Goal: Task Accomplishment & Management: Manage account settings

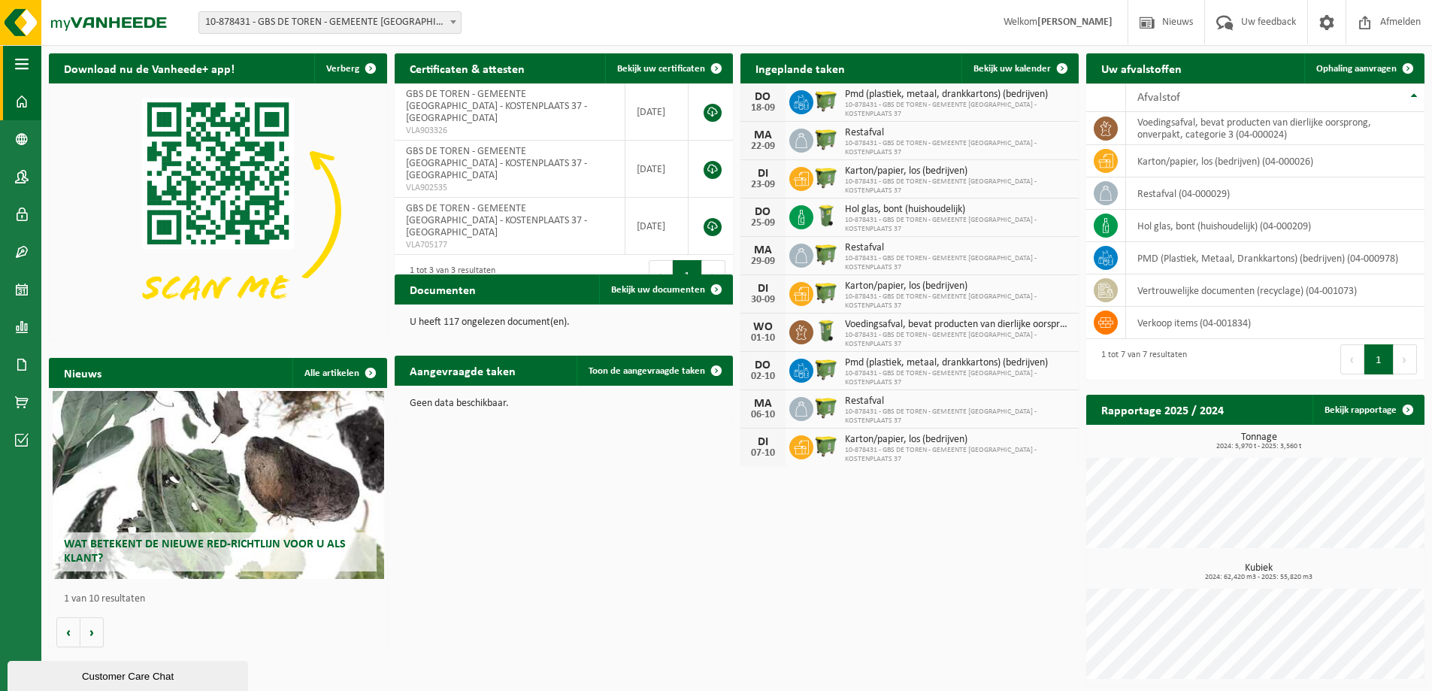
click at [24, 62] on span "button" at bounding box center [22, 64] width 14 height 38
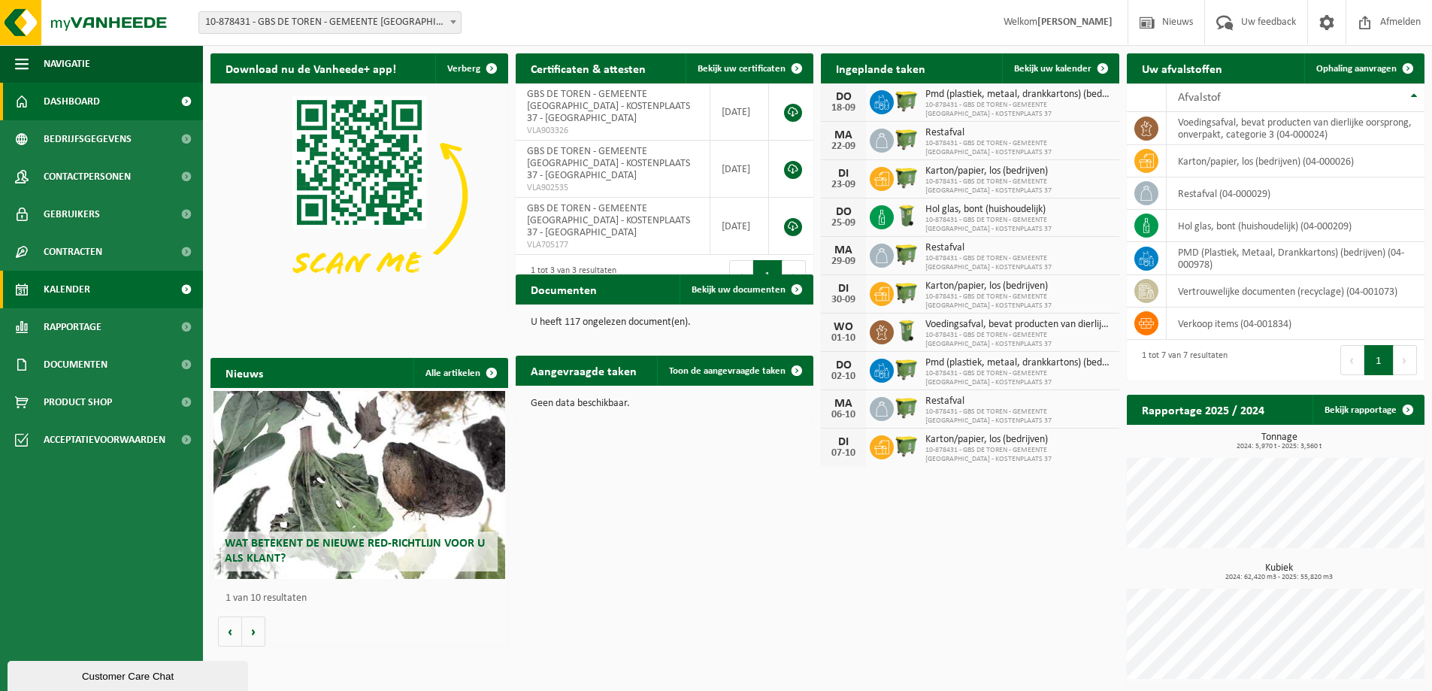
click at [168, 290] on link "Kalender" at bounding box center [101, 290] width 203 height 38
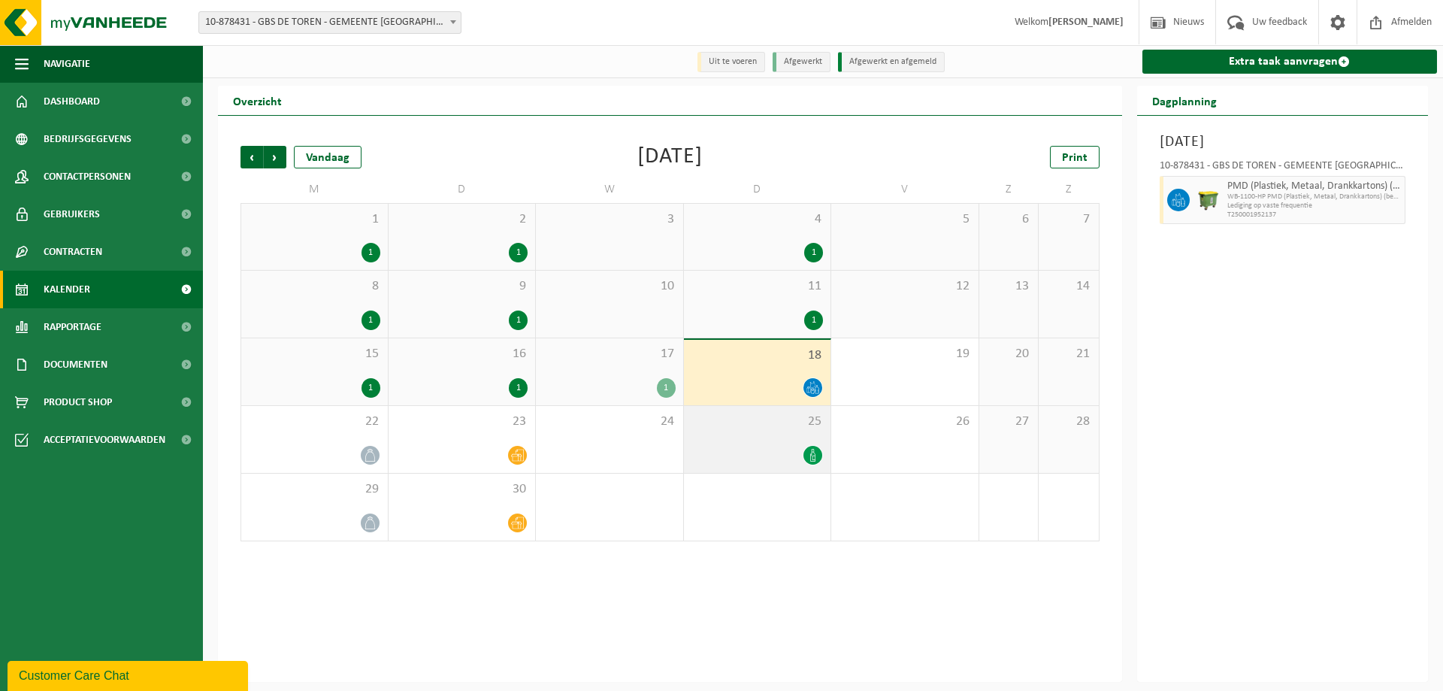
click at [795, 449] on div at bounding box center [757, 455] width 132 height 20
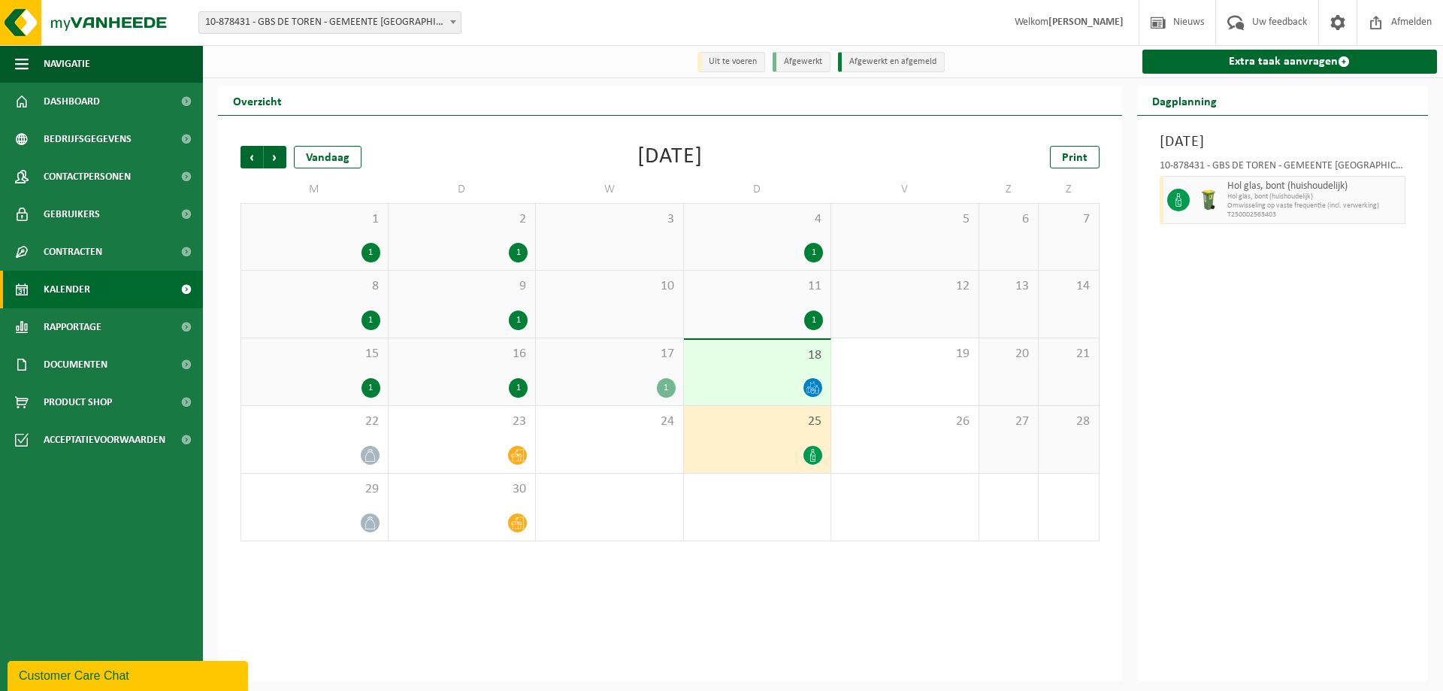
click at [795, 449] on div at bounding box center [757, 455] width 132 height 20
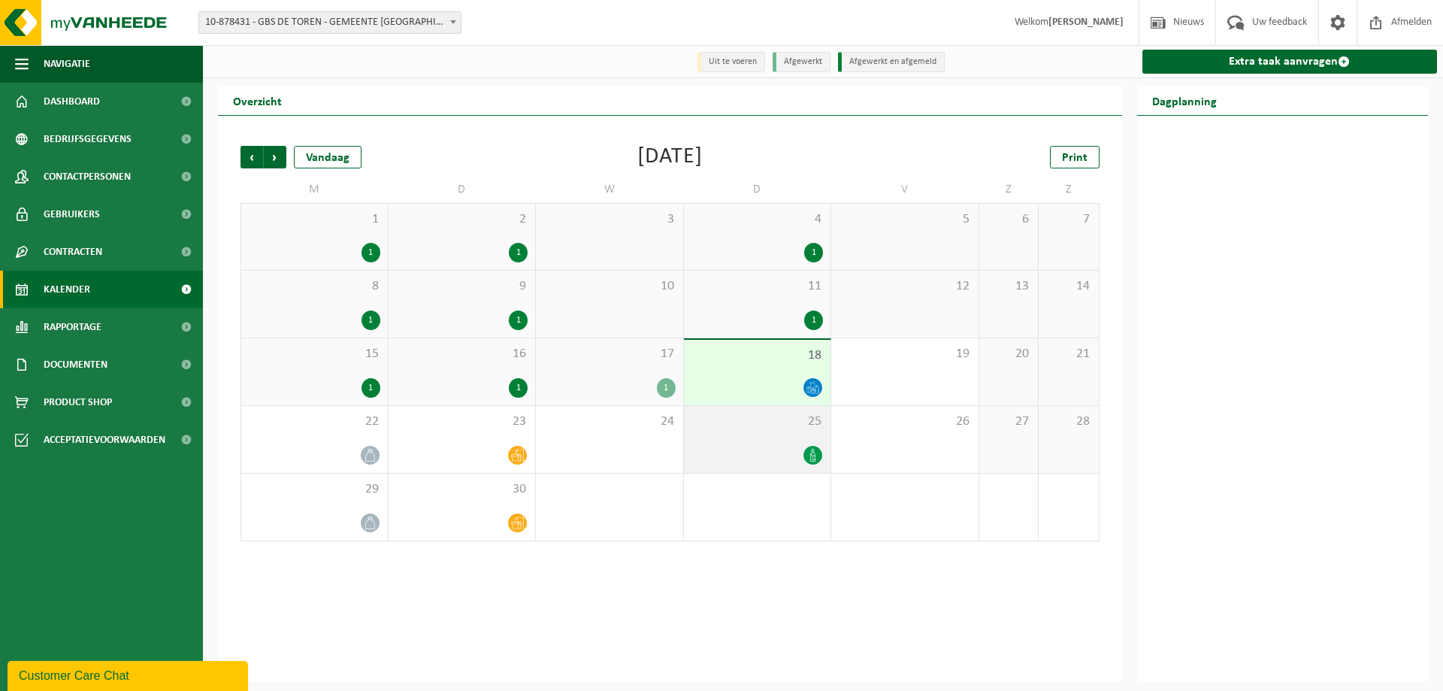
click at [795, 449] on div at bounding box center [757, 455] width 132 height 20
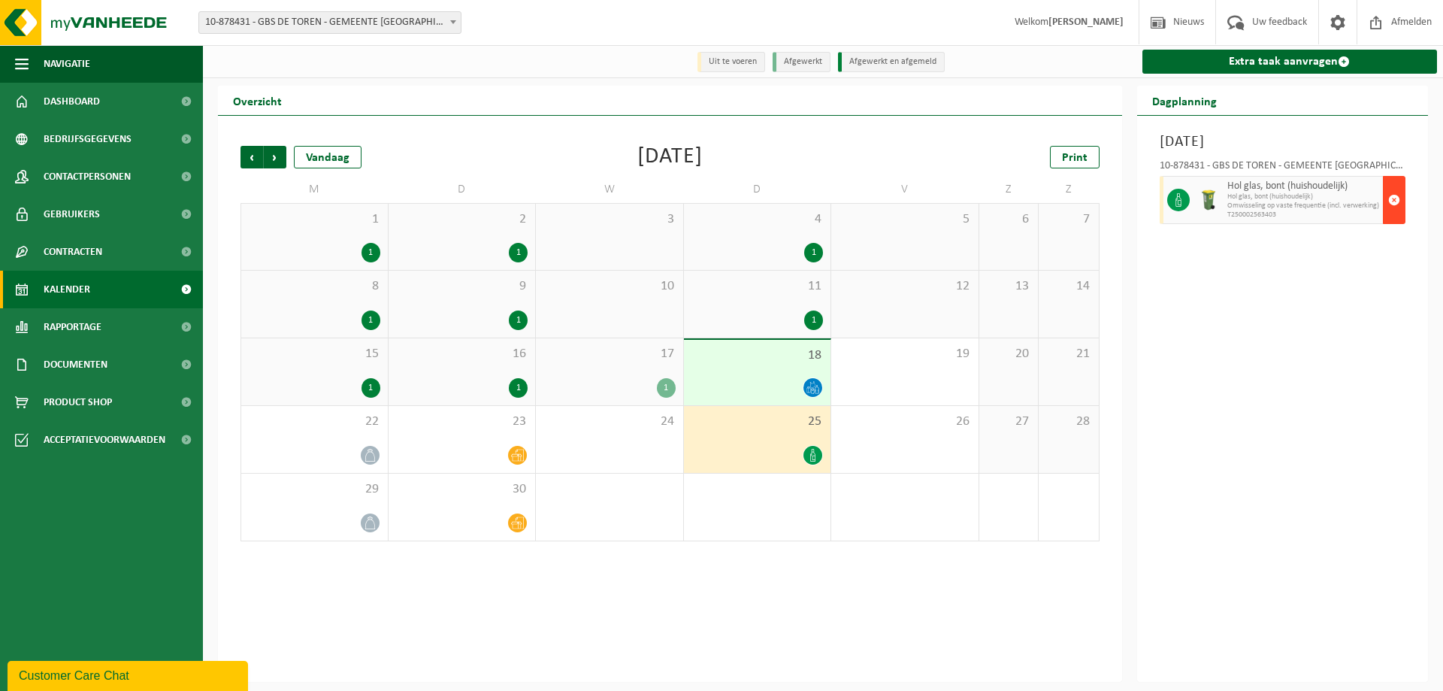
click at [1395, 202] on span "button" at bounding box center [1394, 200] width 12 height 30
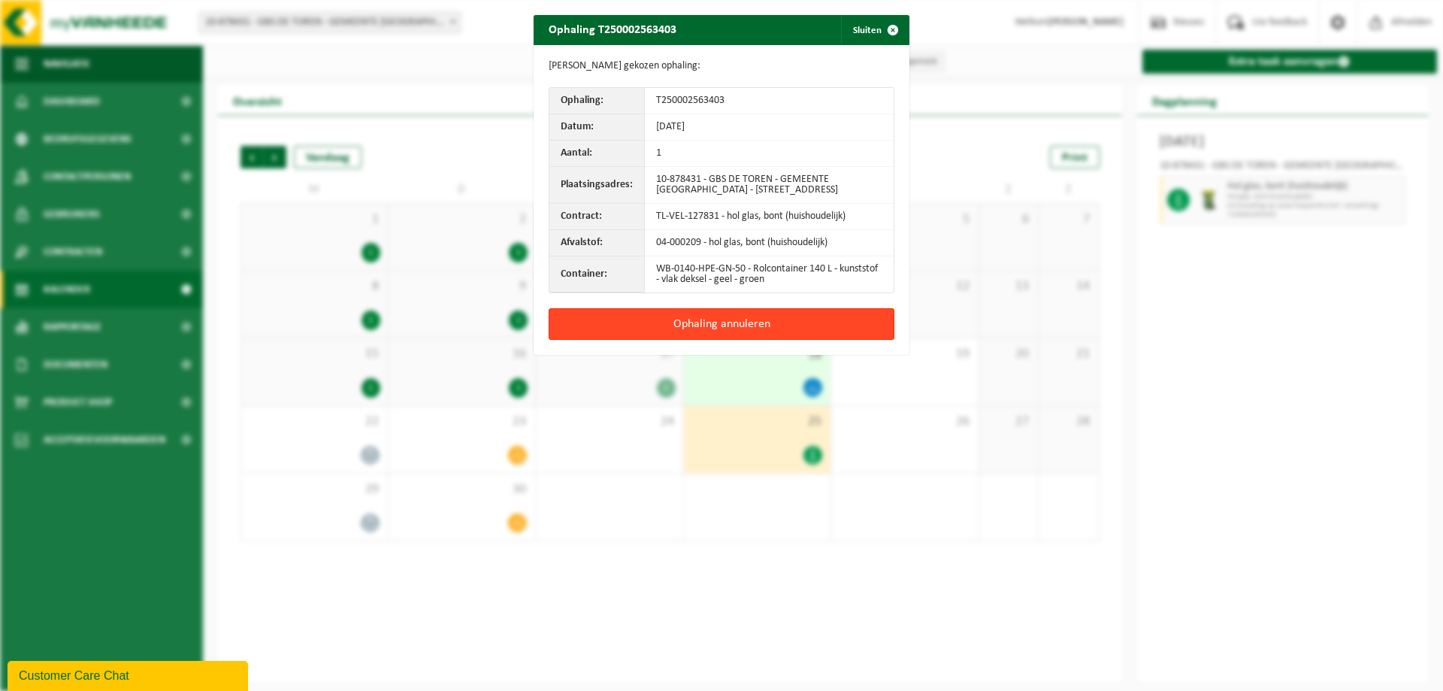
click at [723, 331] on button "Ophaling annuleren" at bounding box center [722, 324] width 346 height 32
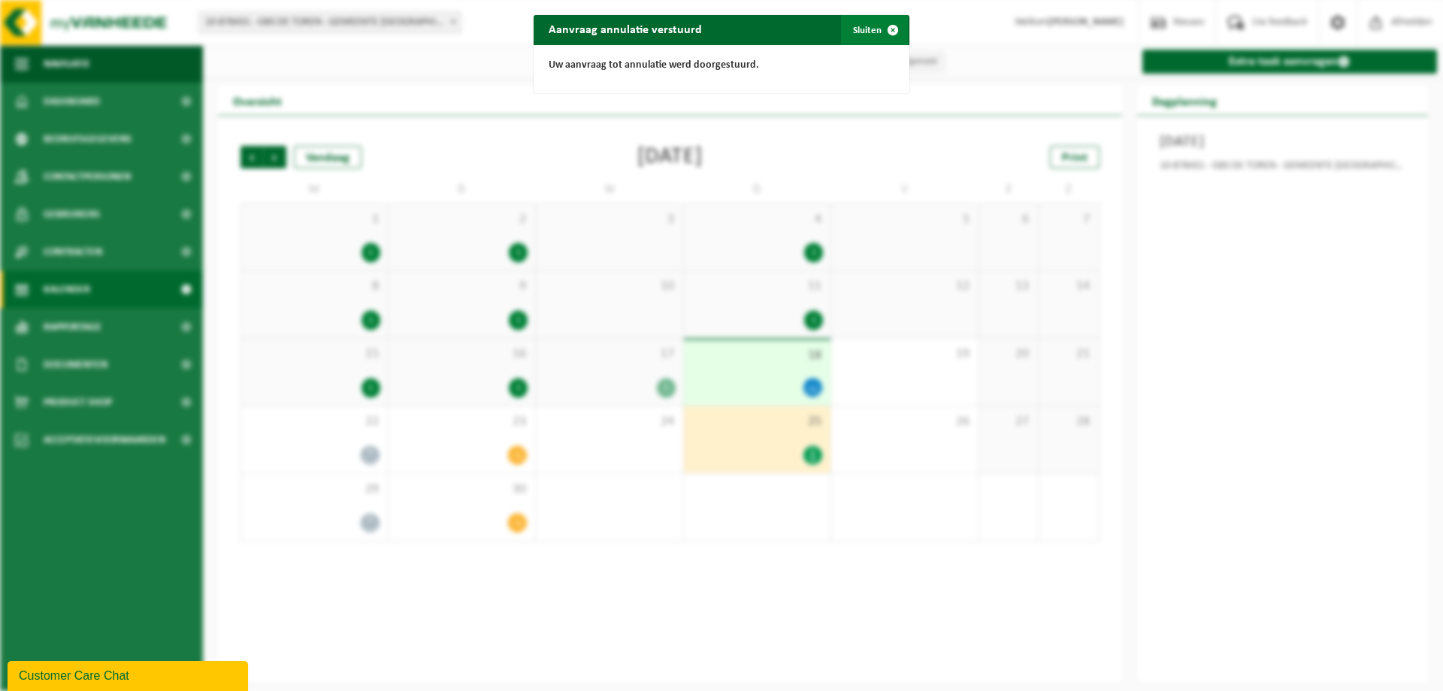
click at [888, 28] on span "button" at bounding box center [893, 30] width 30 height 30
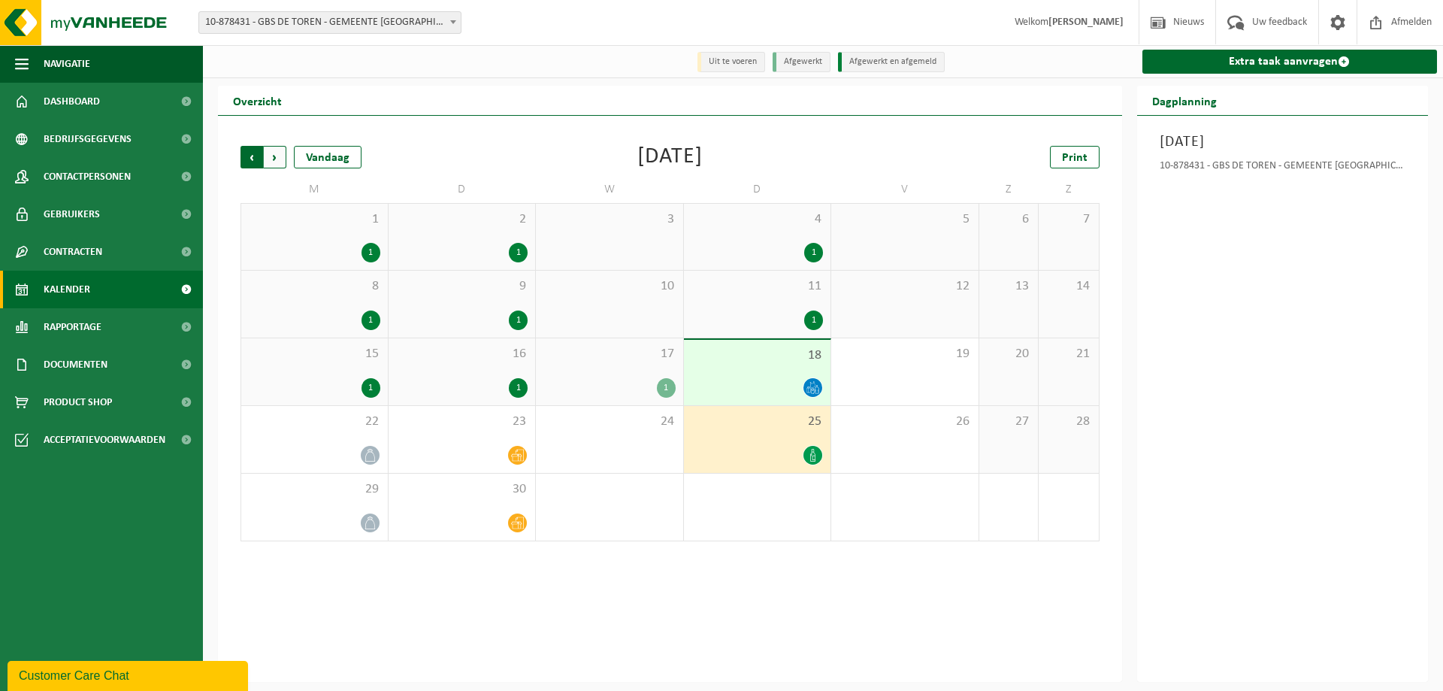
click at [277, 155] on span "Volgende" at bounding box center [275, 157] width 23 height 23
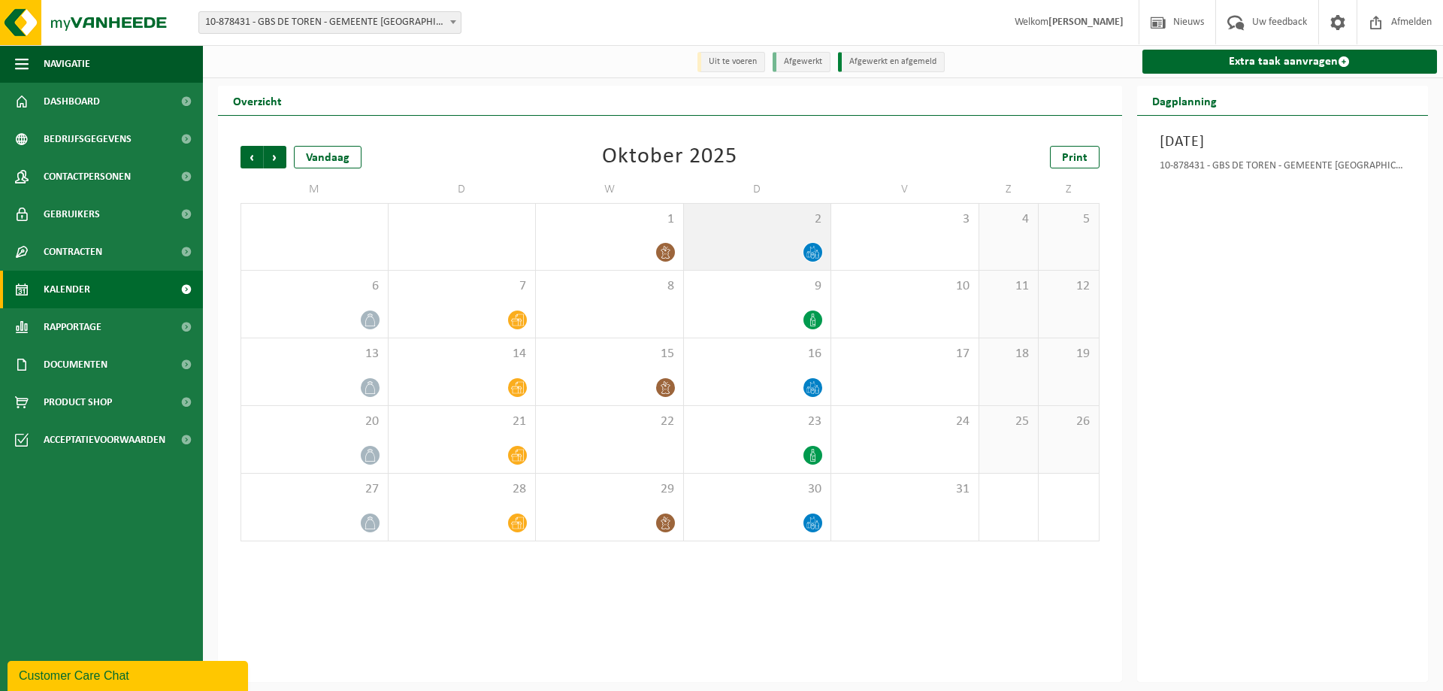
click at [759, 238] on div "2" at bounding box center [757, 237] width 147 height 66
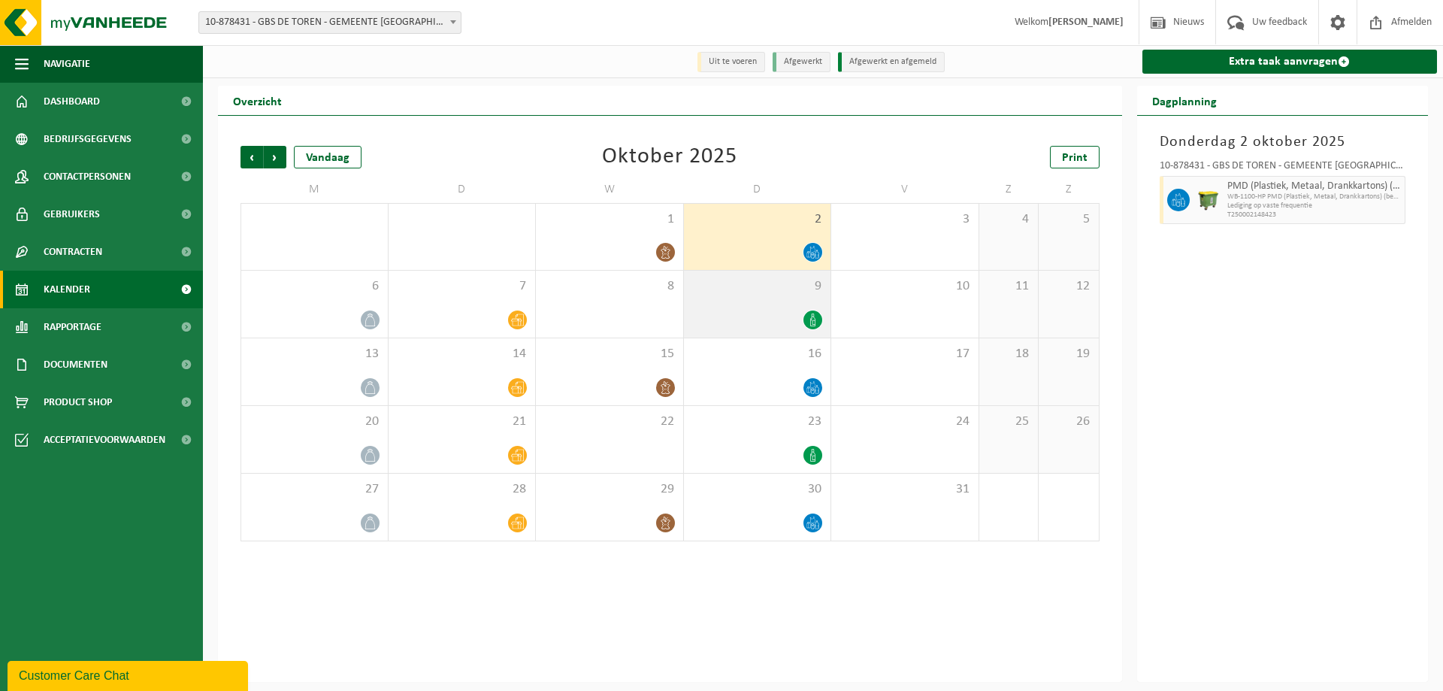
click at [760, 311] on div at bounding box center [757, 320] width 132 height 20
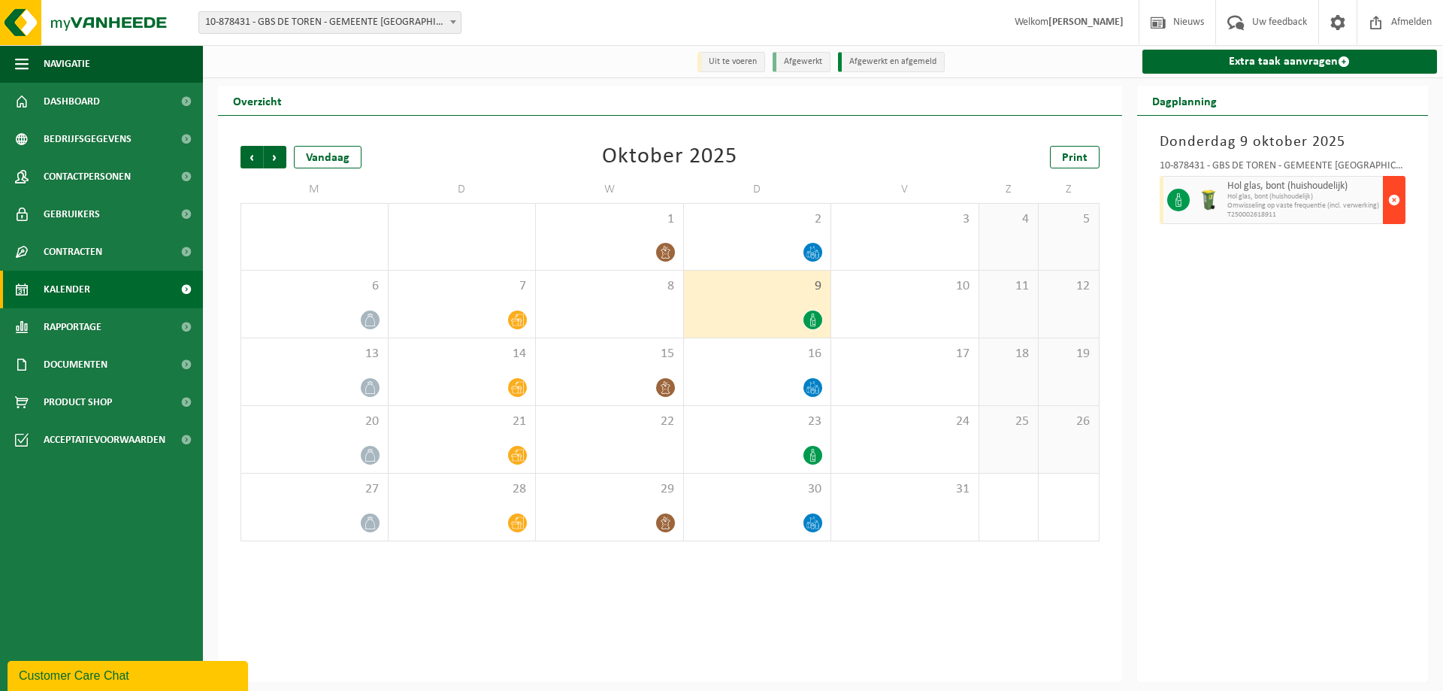
click at [1397, 201] on span "button" at bounding box center [1394, 200] width 12 height 30
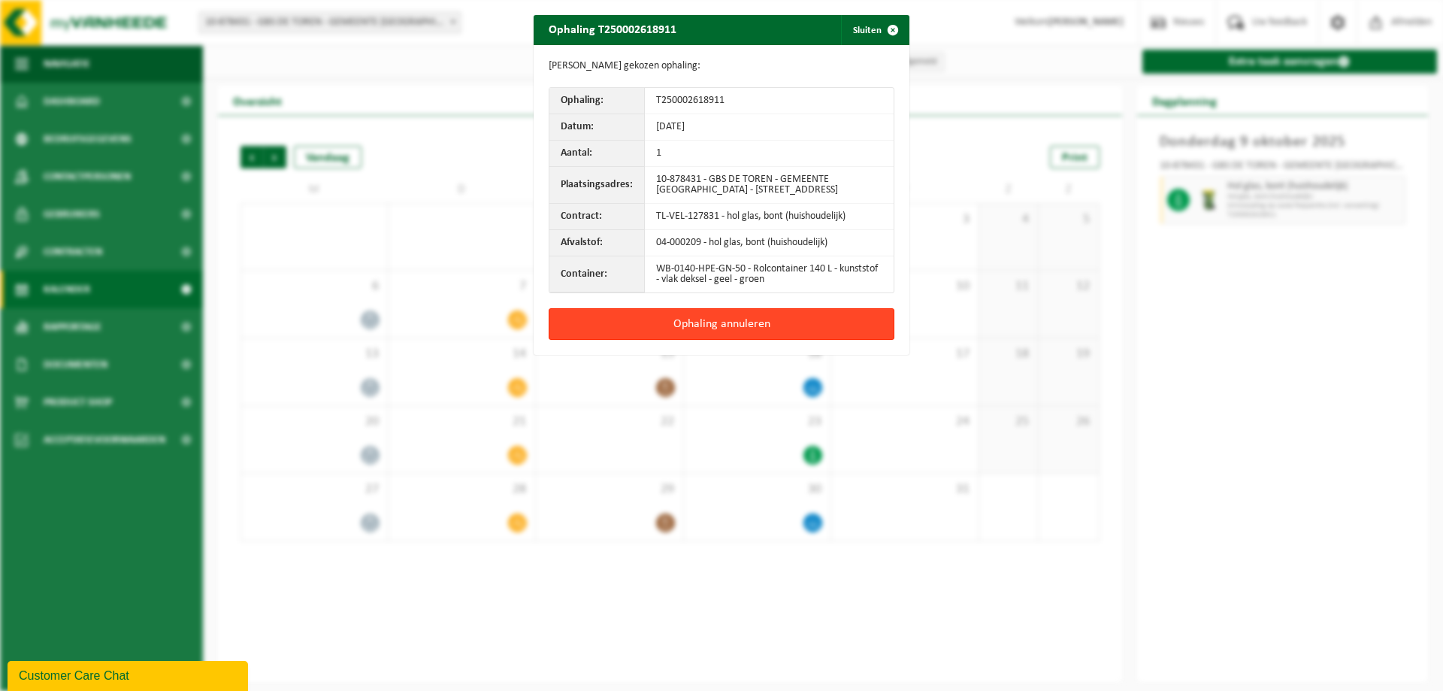
click at [722, 329] on button "Ophaling annuleren" at bounding box center [722, 324] width 346 height 32
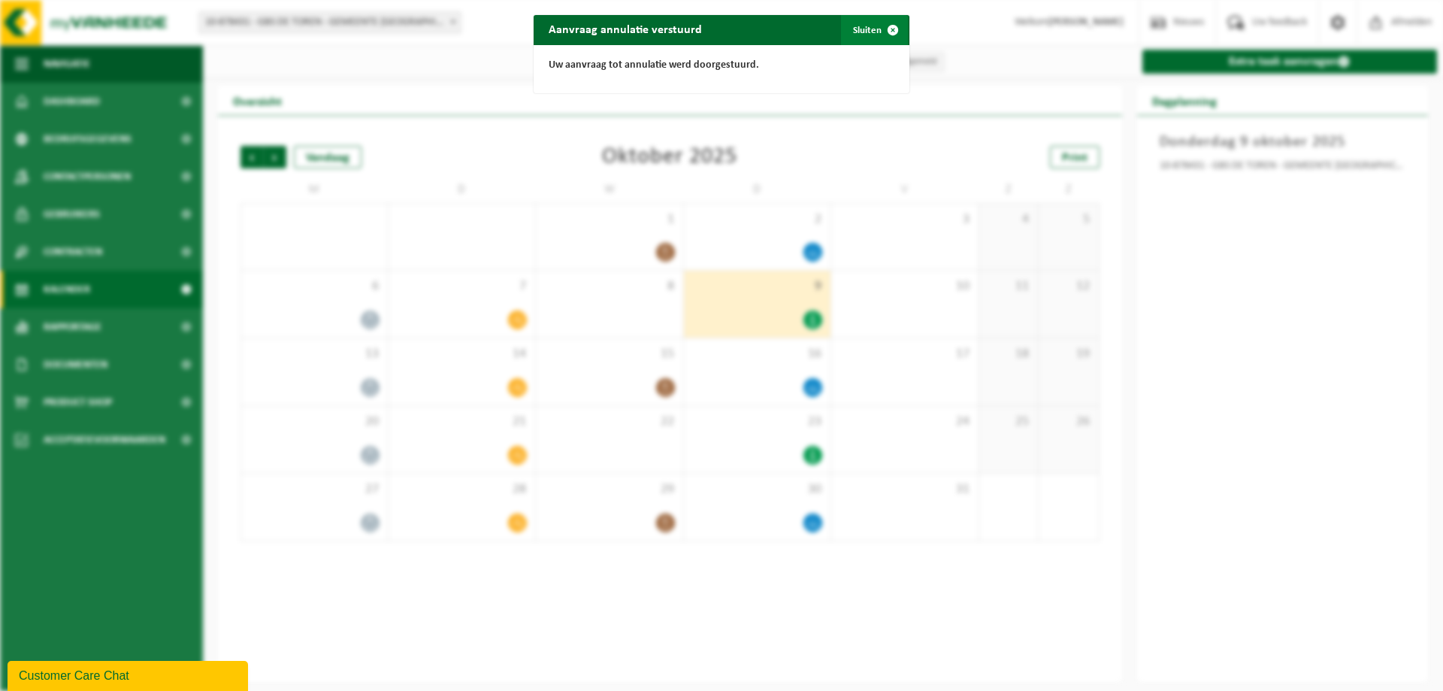
click at [887, 29] on span "button" at bounding box center [893, 30] width 30 height 30
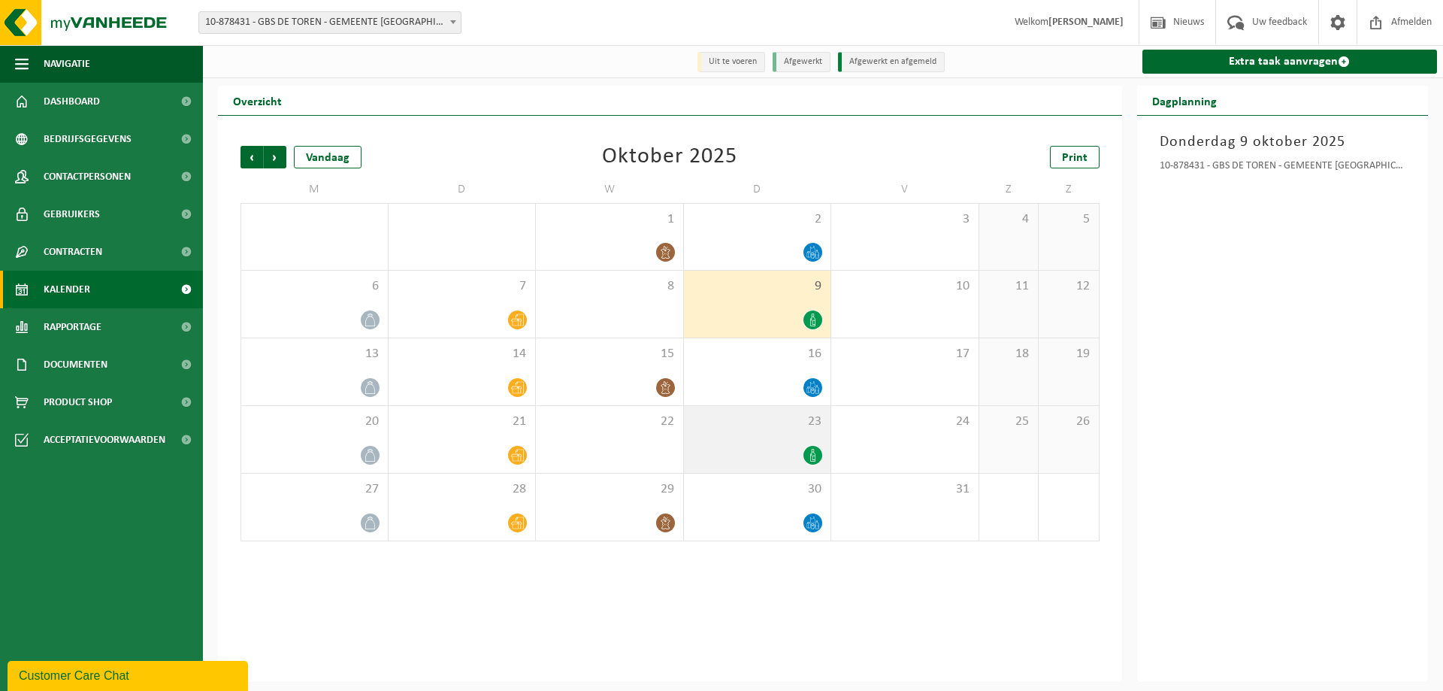
click at [762, 446] on div at bounding box center [757, 455] width 132 height 20
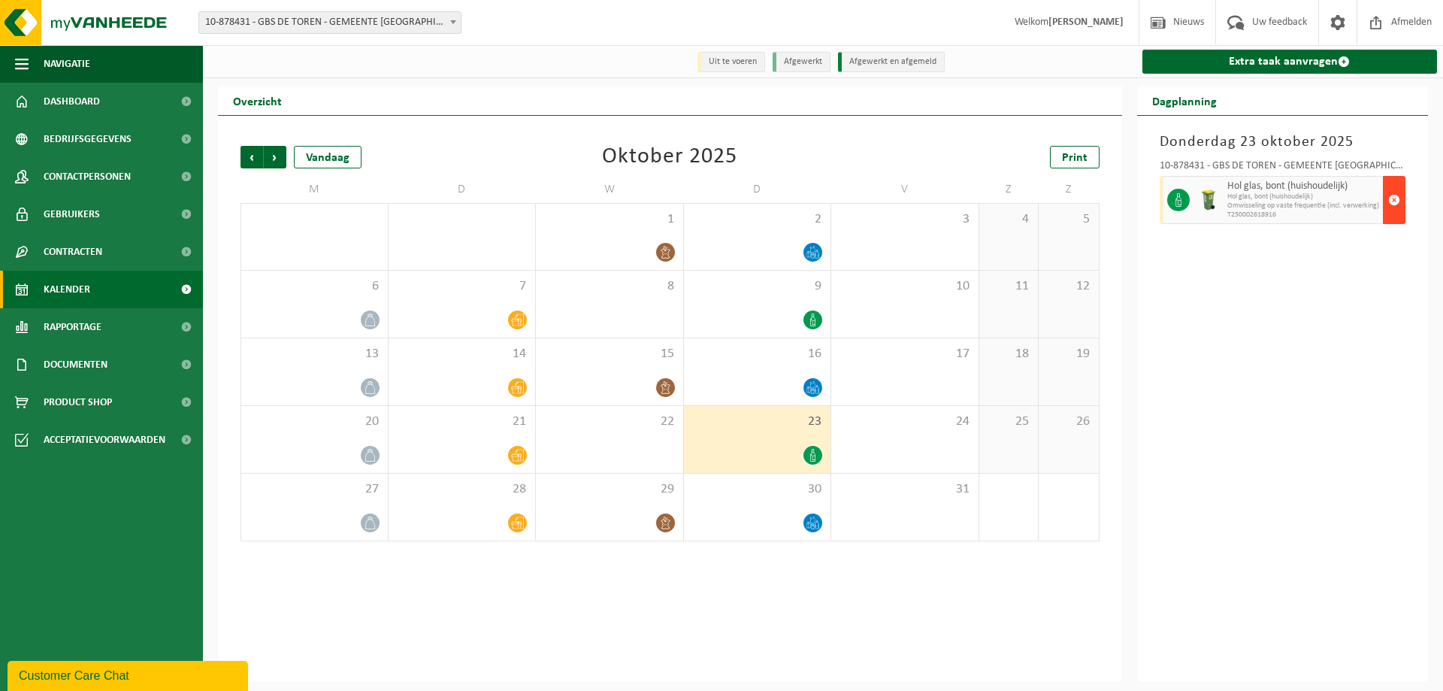
click at [1395, 201] on span "button" at bounding box center [1394, 200] width 12 height 30
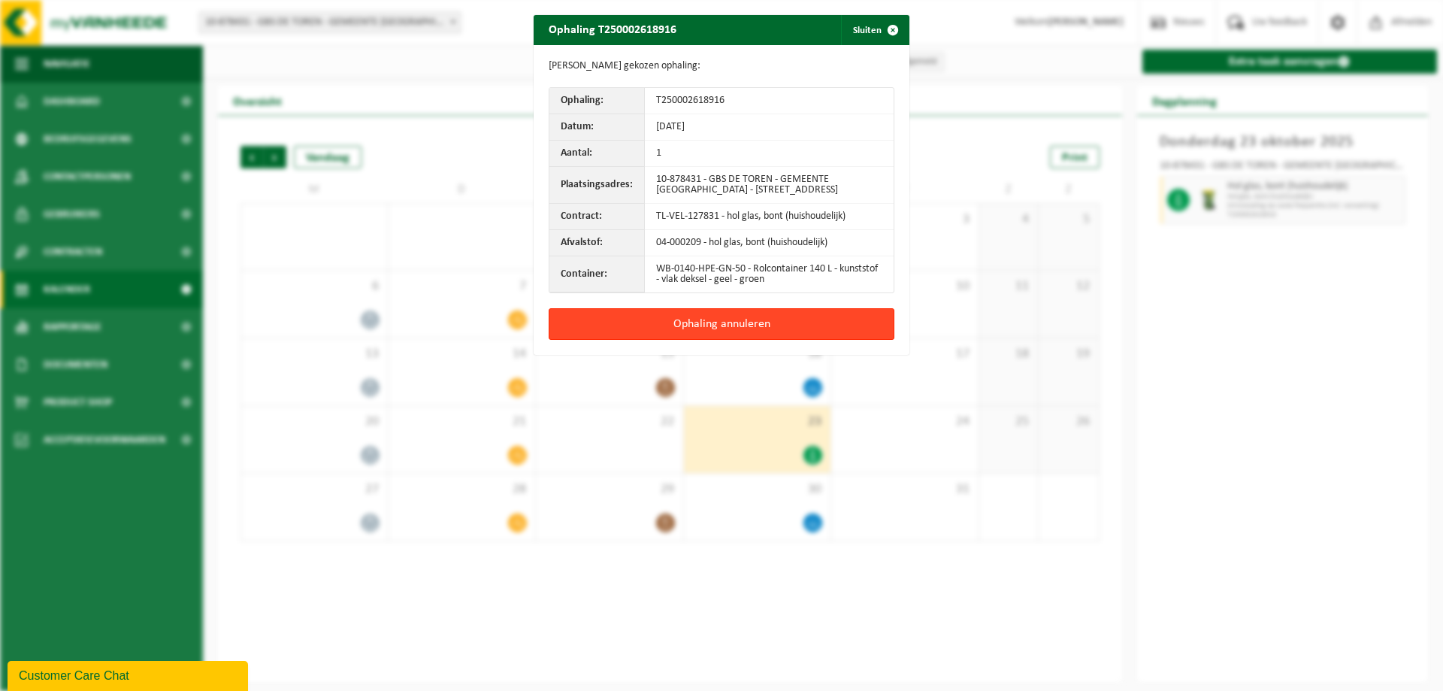
click at [707, 335] on button "Ophaling annuleren" at bounding box center [722, 324] width 346 height 32
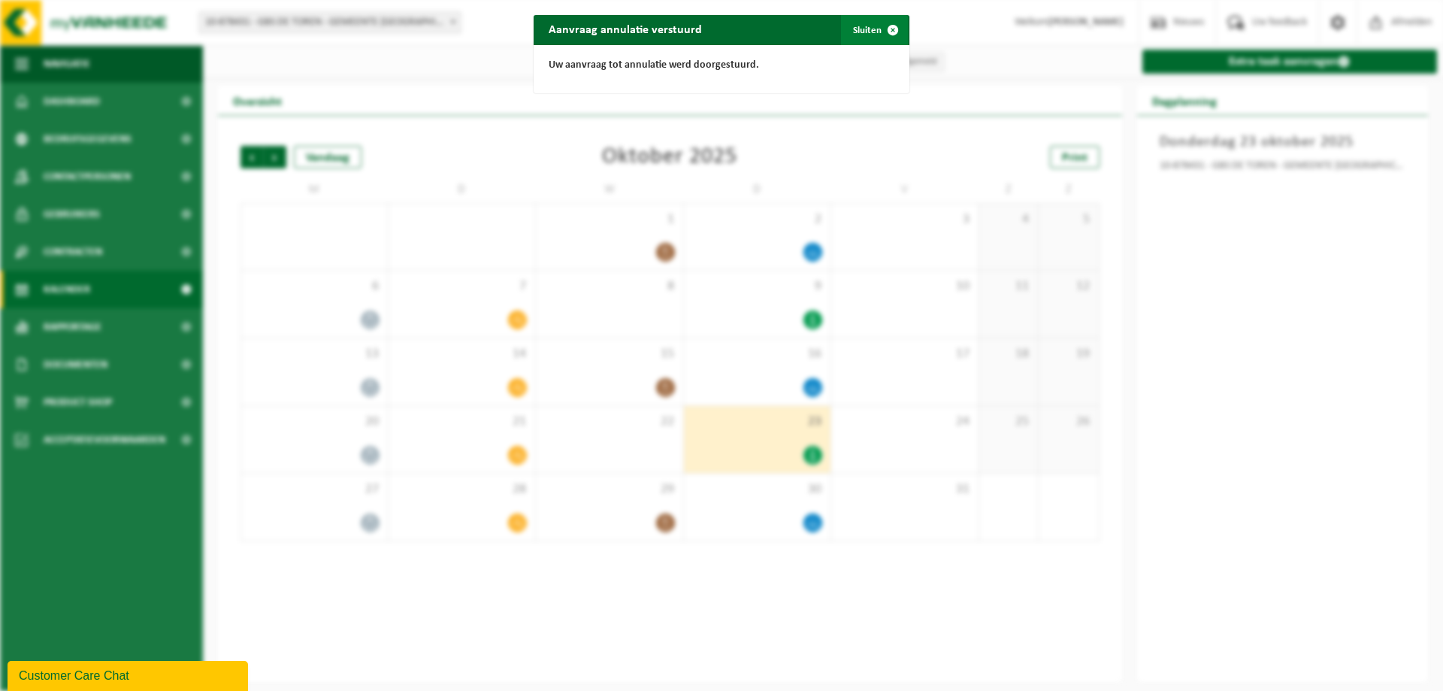
click at [887, 26] on span "button" at bounding box center [893, 30] width 30 height 30
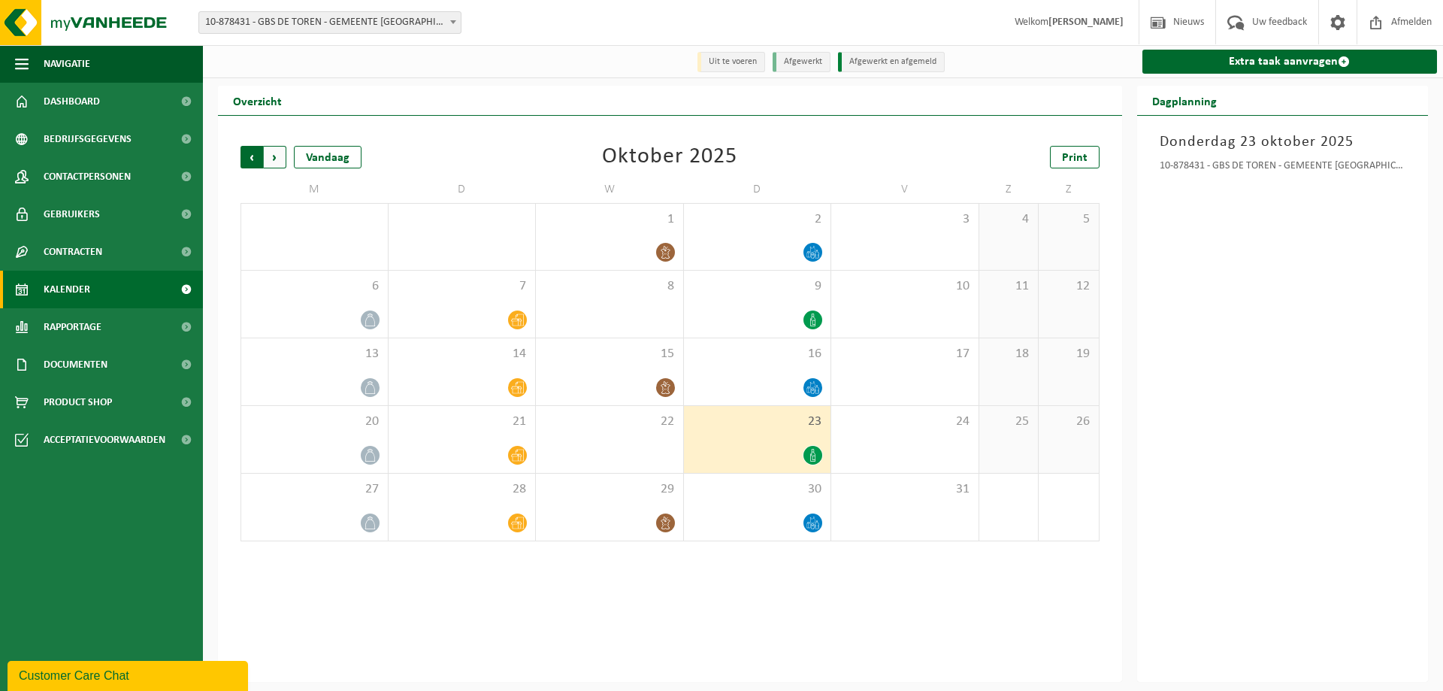
click at [272, 158] on span "Volgende" at bounding box center [275, 157] width 23 height 23
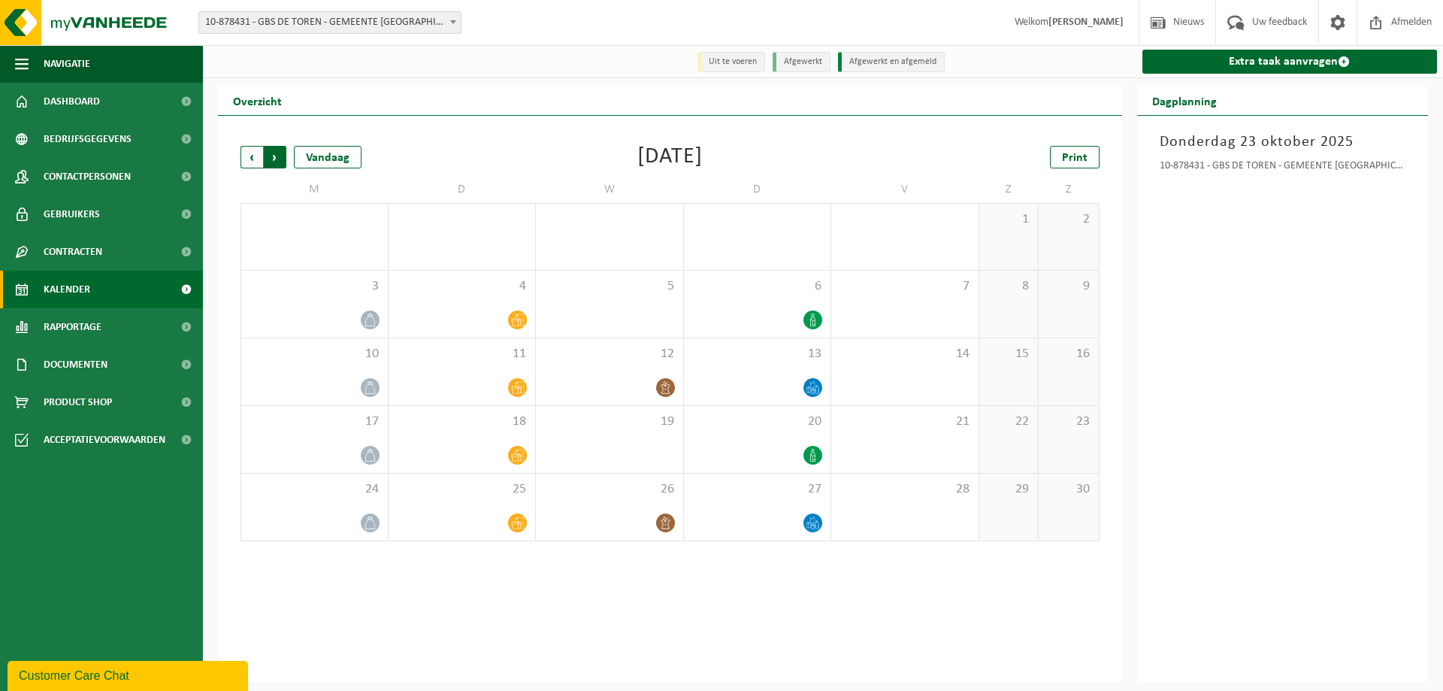
click at [253, 160] on span "Vorige" at bounding box center [252, 157] width 23 height 23
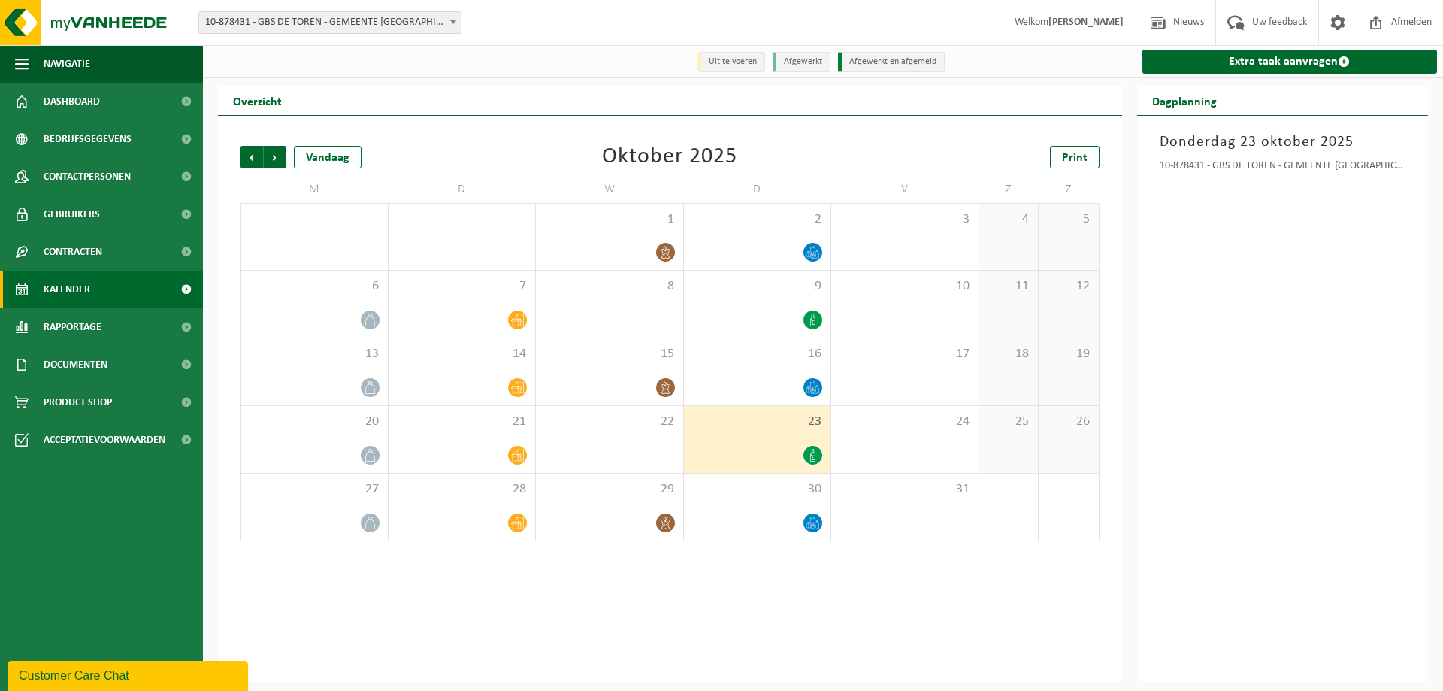
click at [253, 160] on span "Vorige" at bounding box center [252, 157] width 23 height 23
